Goal: Check status

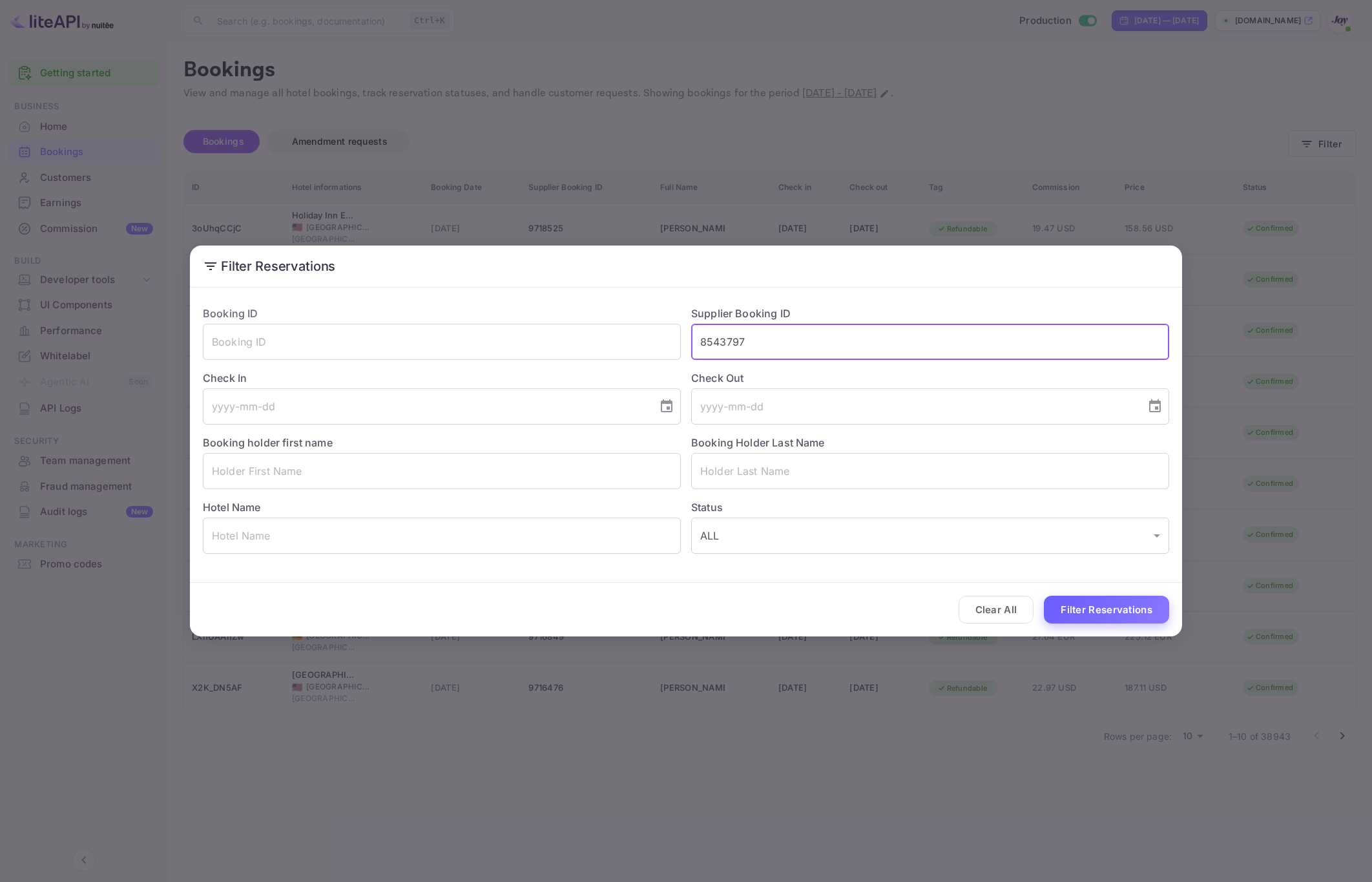
type input "8543797"
click at [1095, 611] on button "Filter Reservations" at bounding box center [1106, 609] width 125 height 28
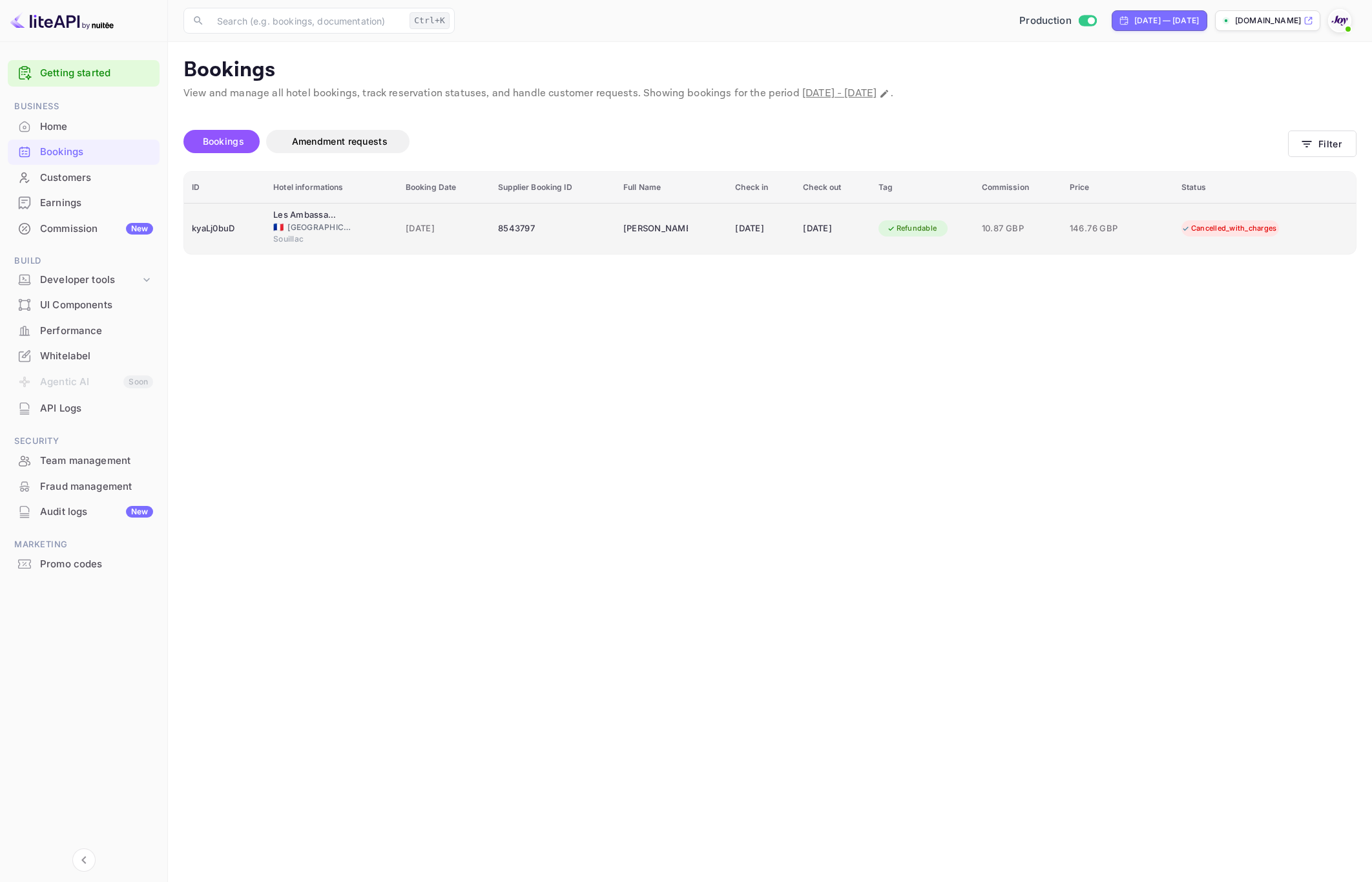
click at [498, 239] on div "8543797" at bounding box center [553, 228] width 110 height 20
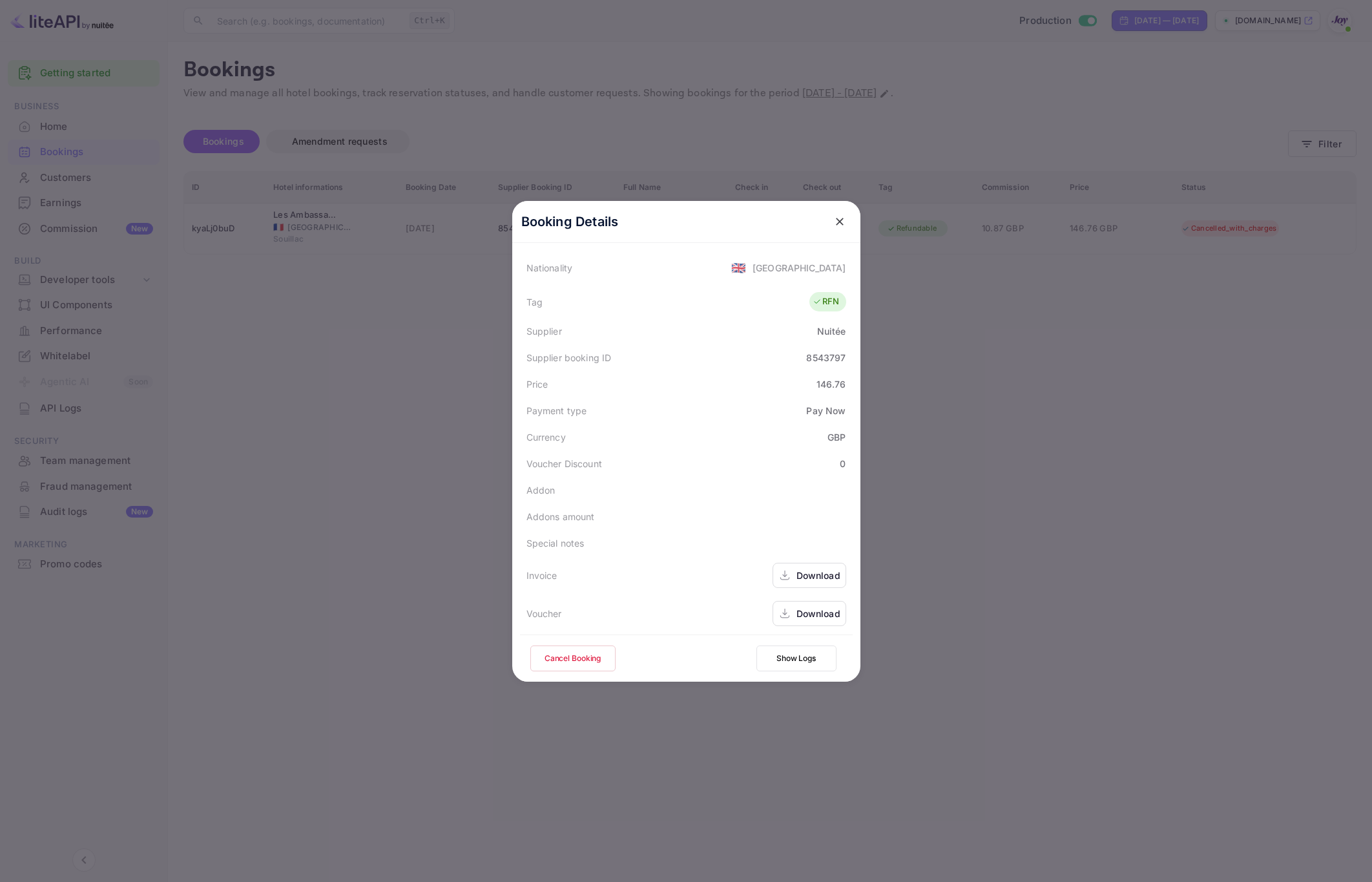
scroll to position [314, 0]
click at [387, 340] on div at bounding box center [686, 441] width 1372 height 882
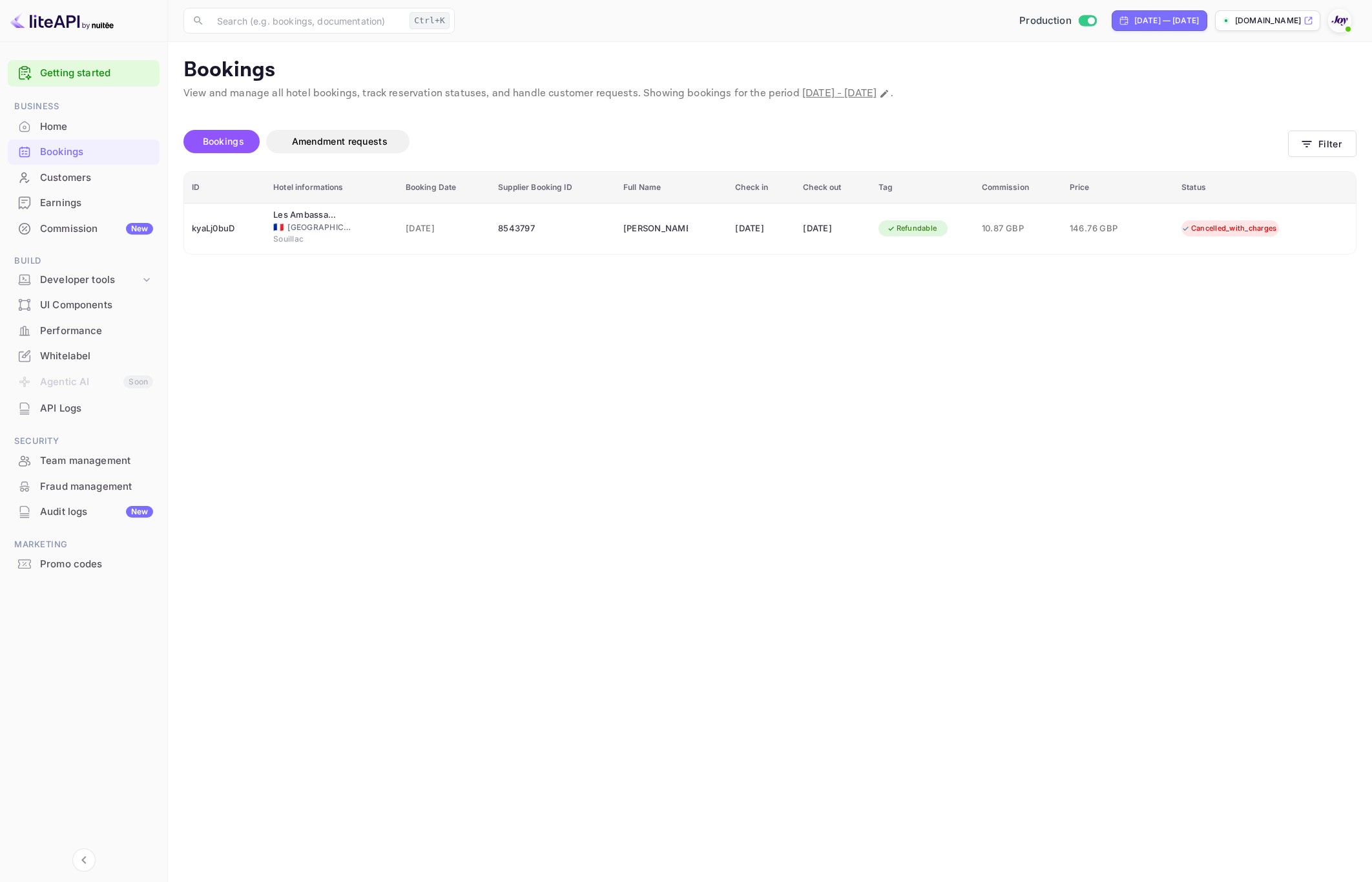
click at [624, 328] on main "Bookings View and manage all hotel bookings, track reservation statuses, and ha…" at bounding box center [769, 462] width 1203 height 840
click at [1334, 138] on button "Filter" at bounding box center [1321, 143] width 68 height 26
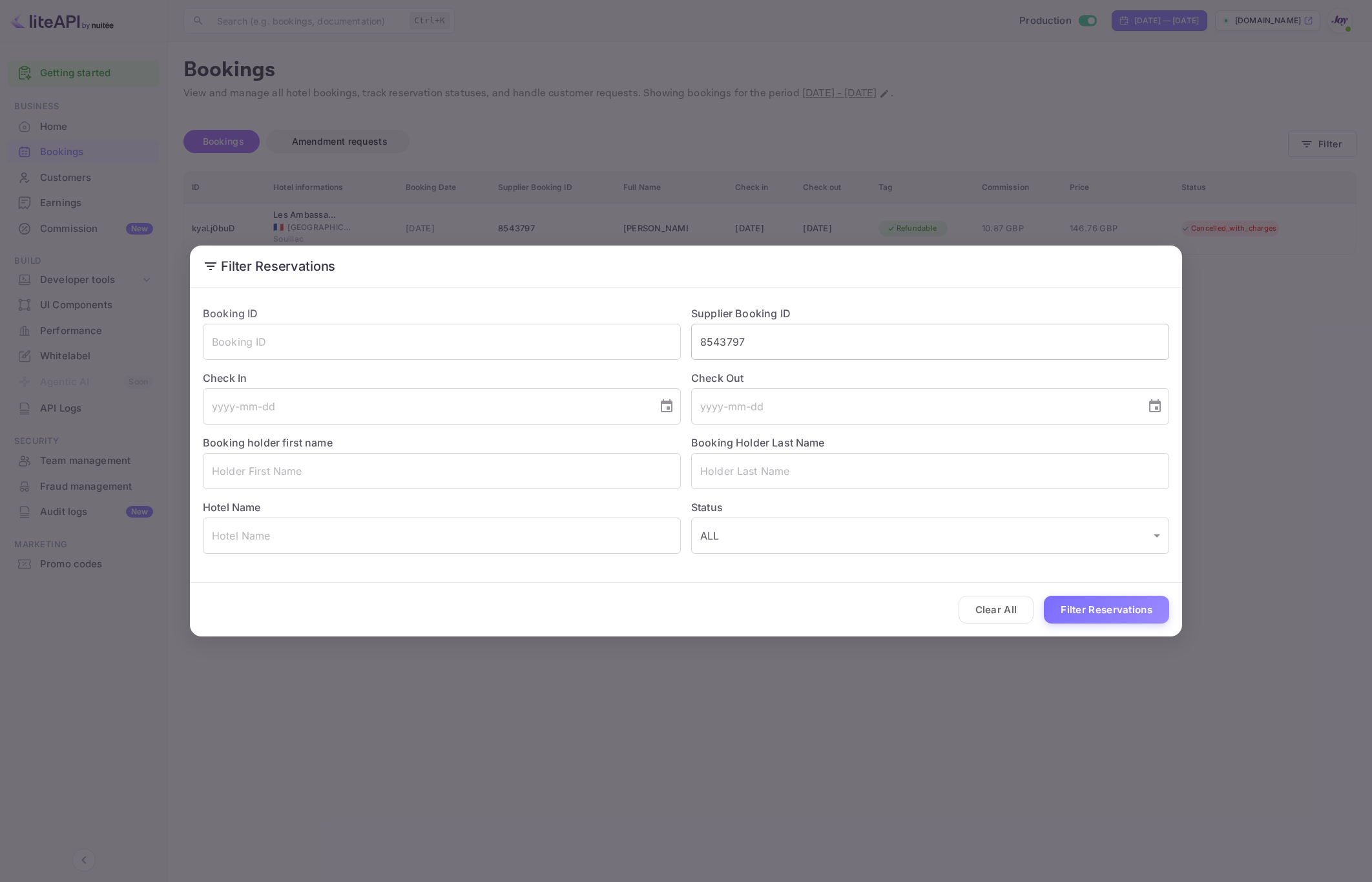
click at [764, 339] on input "8543797" at bounding box center [930, 342] width 478 height 37
click at [500, 343] on input "text" at bounding box center [441, 342] width 478 height 37
paste input "2e8ee642e9"
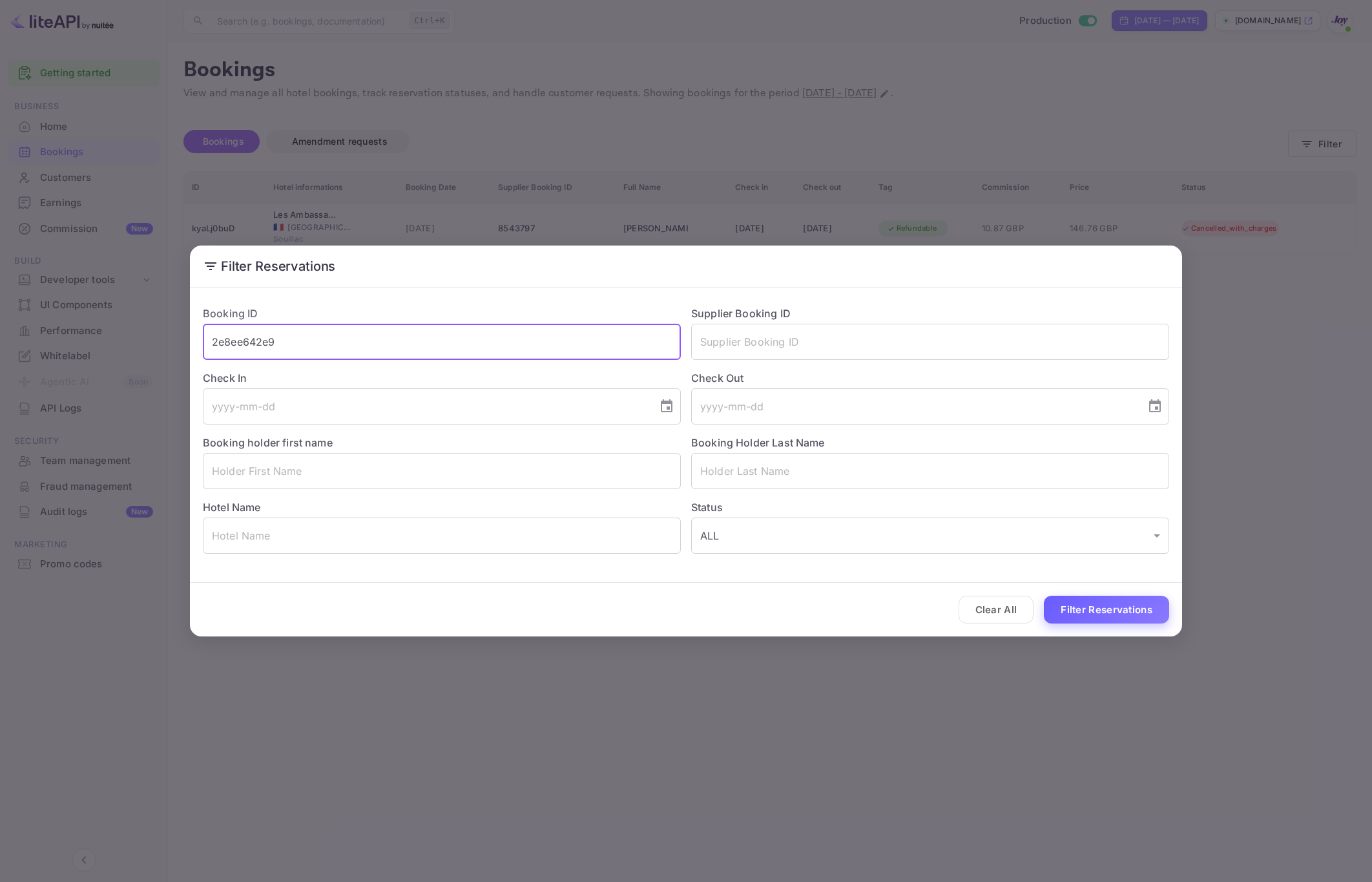
type input "2e8ee642e9"
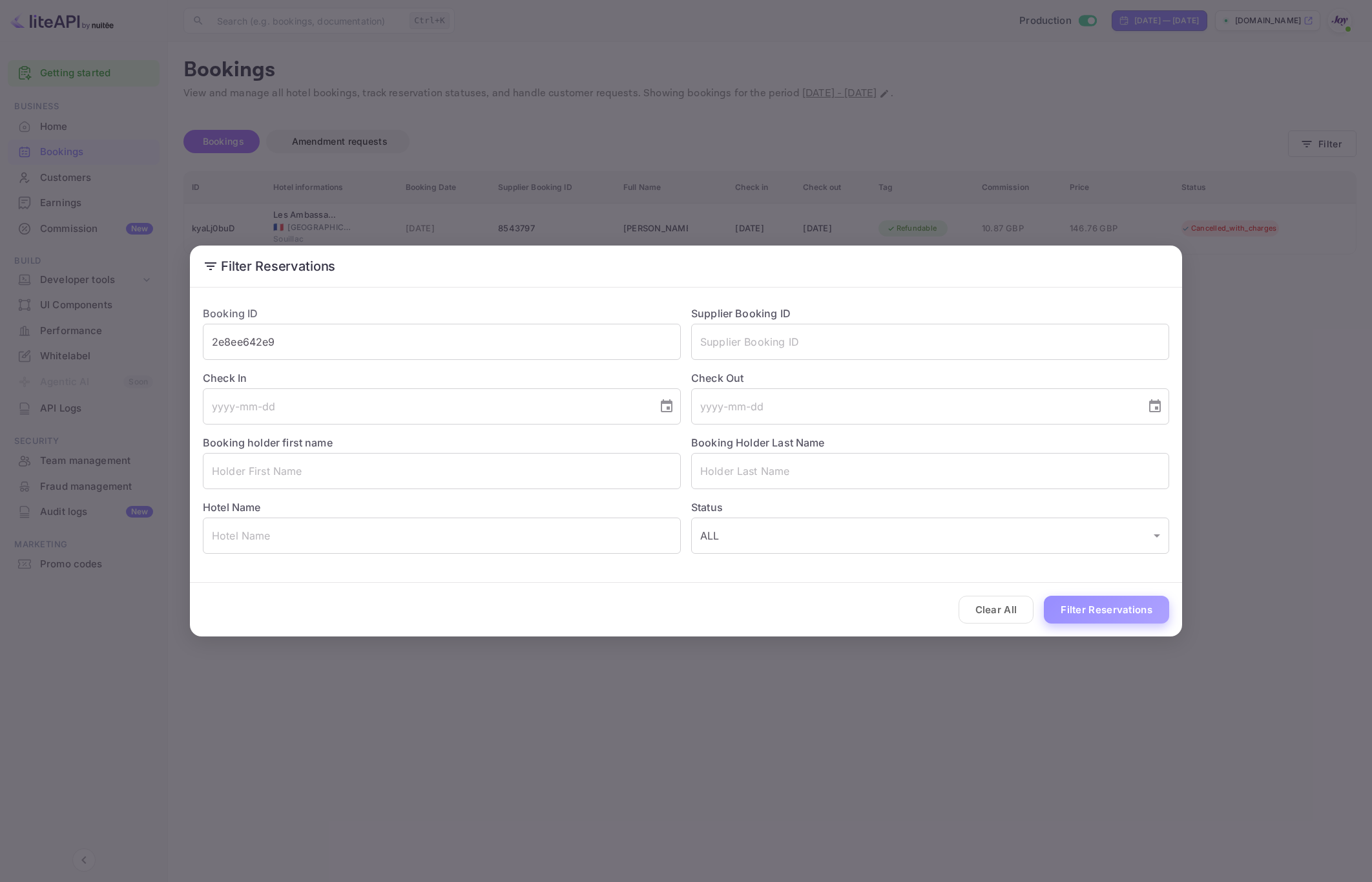
click at [1146, 611] on button "Filter Reservations" at bounding box center [1106, 609] width 125 height 28
